Goal: Entertainment & Leisure: Consume media (video, audio)

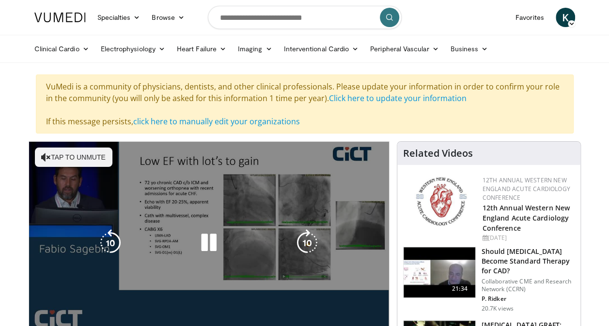
drag, startPoint x: 46, startPoint y: 153, endPoint x: 253, endPoint y: 163, distance: 207.0
click at [253, 163] on div "10 seconds Tap to unmute" at bounding box center [209, 243] width 360 height 202
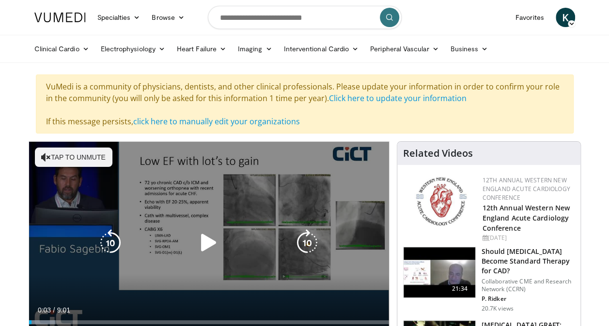
click at [95, 156] on button "Tap to unmute" at bounding box center [73, 157] width 77 height 19
click at [214, 241] on icon "Video Player" at bounding box center [208, 242] width 27 height 27
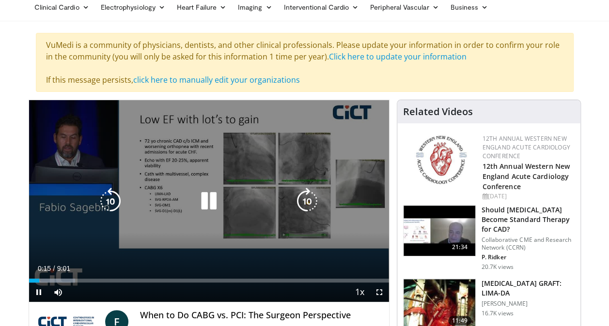
scroll to position [38, 0]
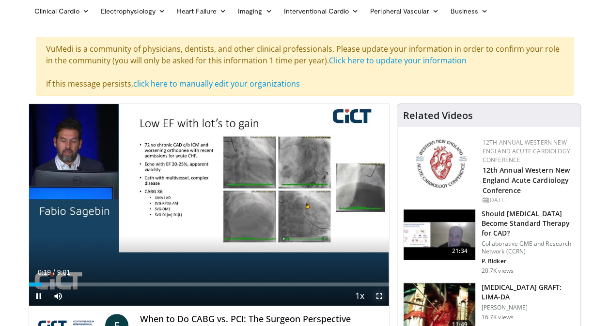
click at [382, 298] on span "Video Player" at bounding box center [378, 296] width 19 height 19
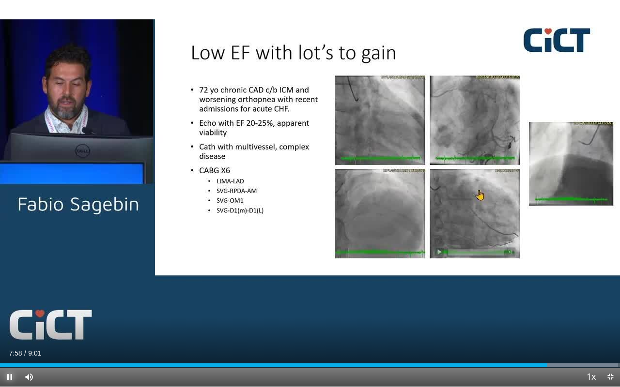
click at [11, 326] on span "Video Player" at bounding box center [9, 376] width 19 height 19
click at [8, 326] on span "Video Player" at bounding box center [9, 376] width 19 height 19
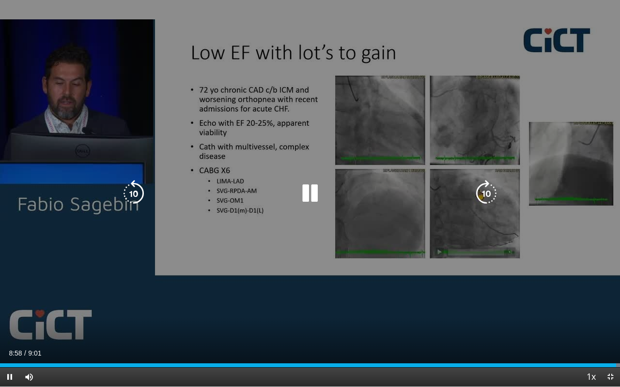
click at [0, 163] on div "10 seconds Tap to unmute" at bounding box center [310, 193] width 620 height 387
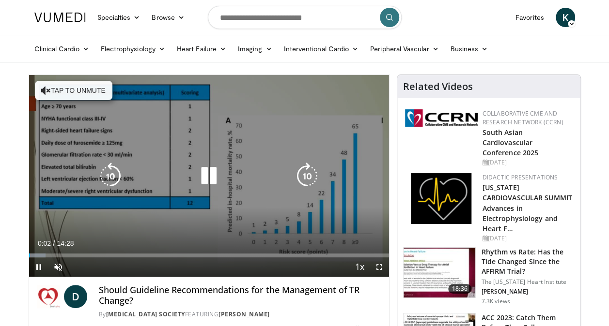
click at [51, 87] on button "Tap to unmute" at bounding box center [73, 90] width 77 height 19
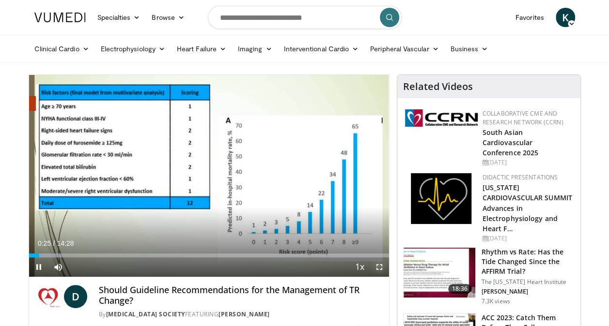
click at [379, 268] on span "Video Player" at bounding box center [378, 267] width 19 height 19
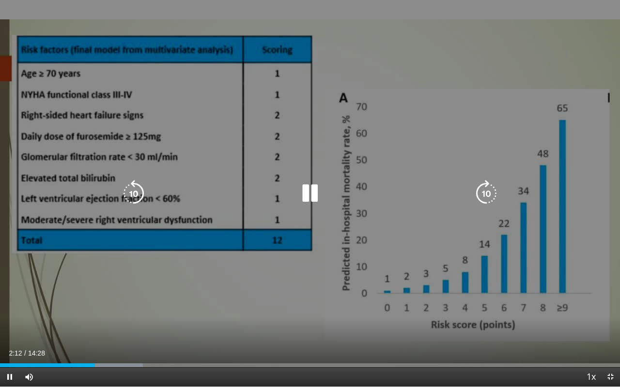
click at [307, 190] on icon "Video Player" at bounding box center [309, 193] width 27 height 27
click at [308, 195] on icon "Video Player" at bounding box center [309, 193] width 27 height 27
click at [319, 190] on icon "Video Player" at bounding box center [309, 193] width 27 height 27
click at [298, 244] on div "10 seconds Tap to unmute" at bounding box center [310, 193] width 620 height 387
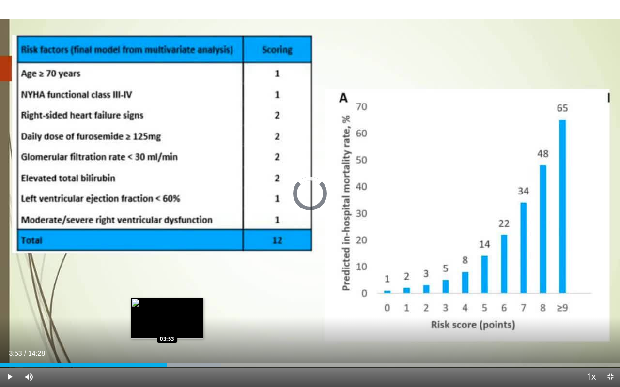
click at [167, 326] on div "Loaded : 35.66% 04:04 03:53" at bounding box center [310, 362] width 620 height 9
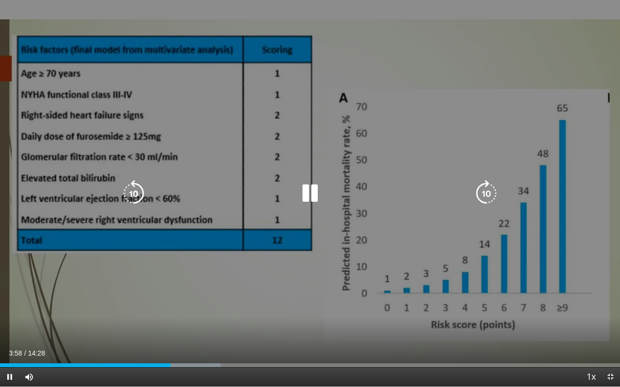
click at [315, 193] on icon "Video Player" at bounding box center [309, 193] width 27 height 27
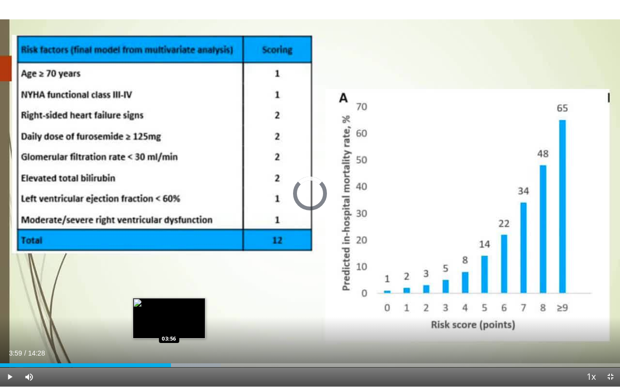
click at [168, 326] on div "03:59" at bounding box center [85, 366] width 171 height 4
click at [166, 326] on div "03:55" at bounding box center [84, 366] width 168 height 4
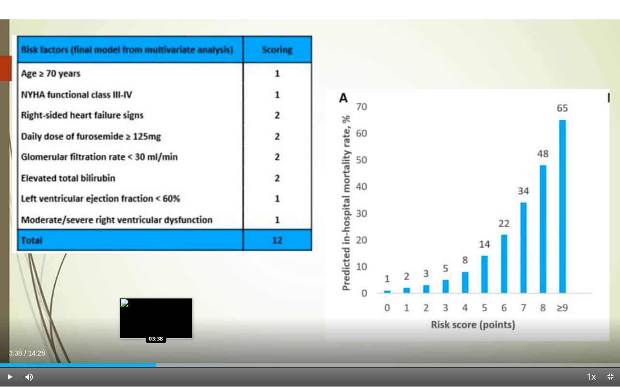
click at [156, 326] on div "03:38" at bounding box center [78, 366] width 156 height 4
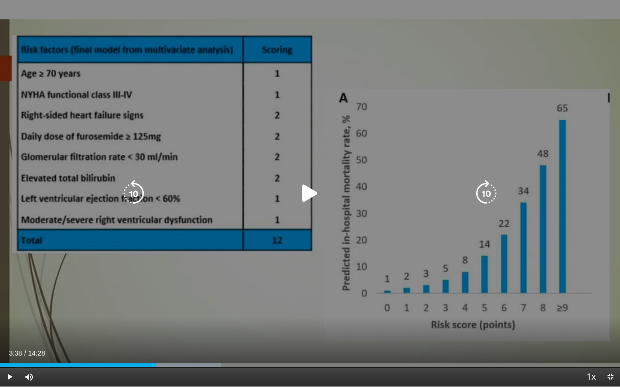
click at [307, 191] on icon "Video Player" at bounding box center [309, 193] width 27 height 27
click at [312, 192] on icon "Video Player" at bounding box center [309, 193] width 27 height 27
click at [305, 201] on div "10 seconds Tap to unmute" at bounding box center [310, 193] width 620 height 387
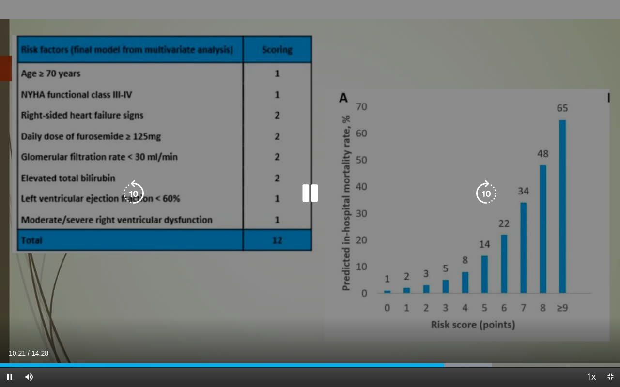
click at [310, 194] on icon "Video Player" at bounding box center [309, 193] width 27 height 27
